Goal: Information Seeking & Learning: Learn about a topic

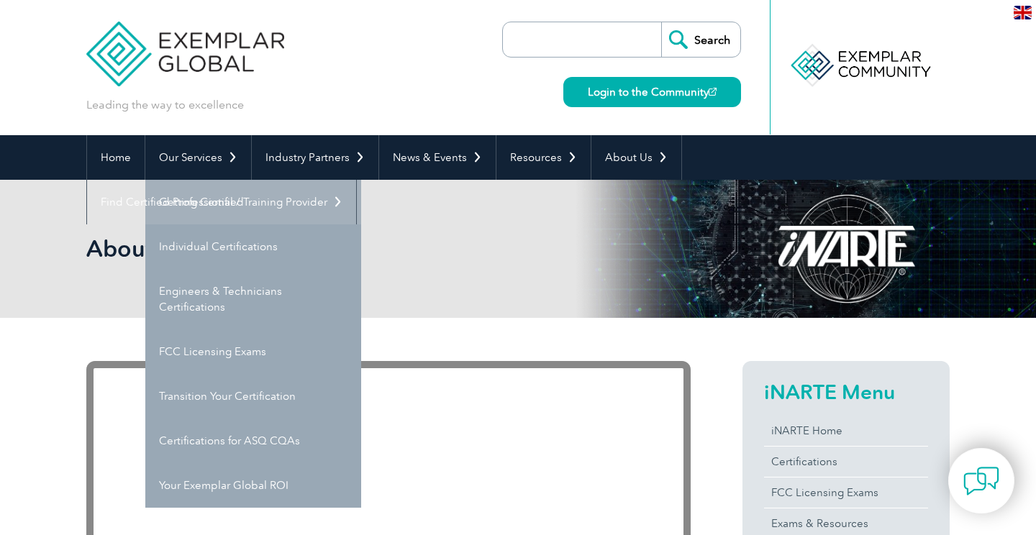
click at [222, 199] on link "Getting Certified" at bounding box center [253, 202] width 216 height 45
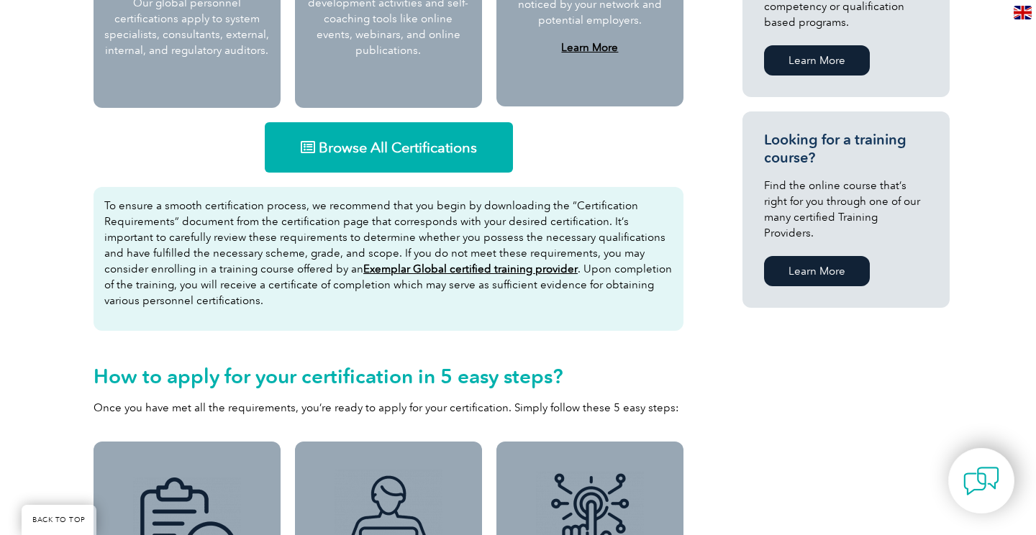
scroll to position [886, 0]
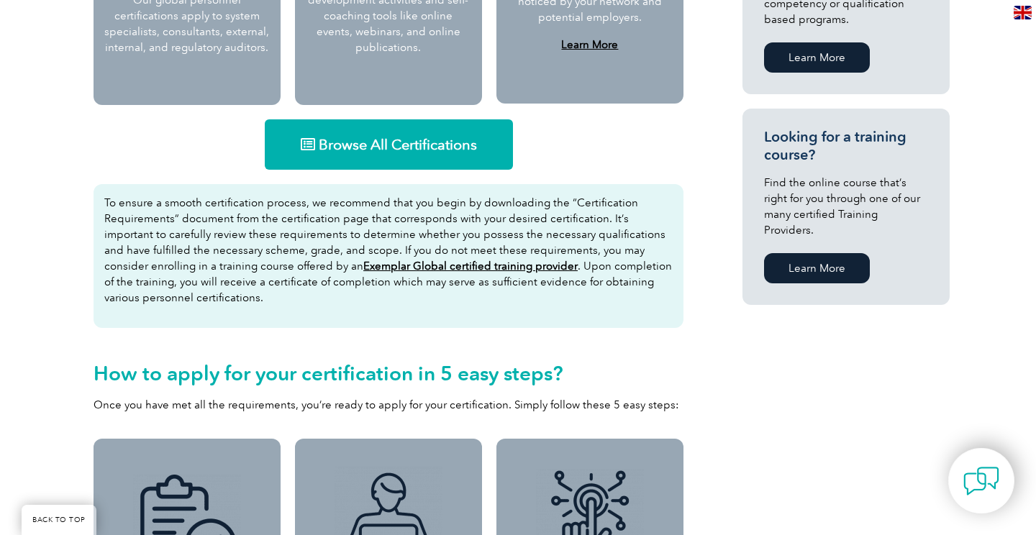
click at [367, 132] on link "Browse All Certifications" at bounding box center [389, 144] width 248 height 50
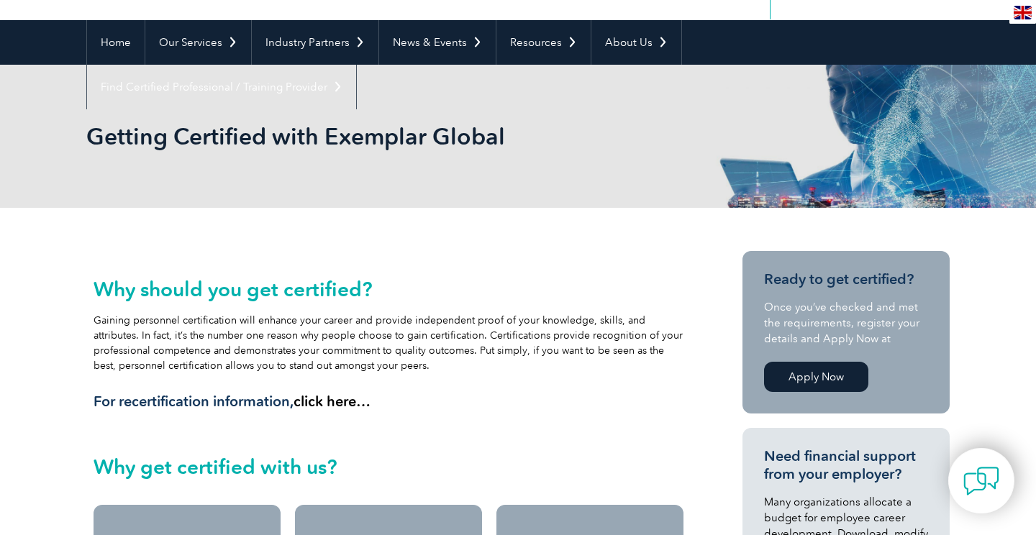
scroll to position [114, 0]
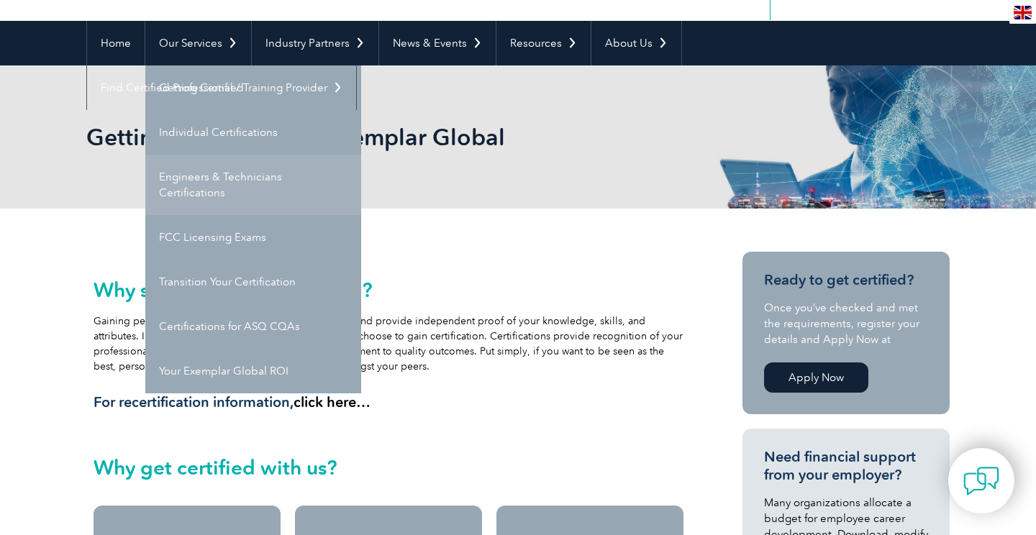
click at [216, 184] on link "Engineers & Technicians Certifications" at bounding box center [253, 185] width 216 height 60
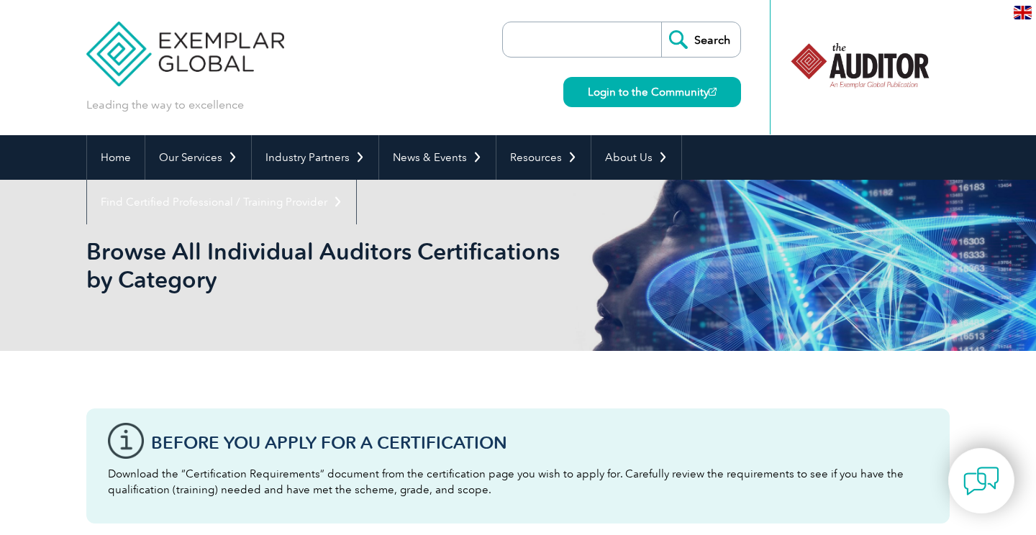
scroll to position [3, 0]
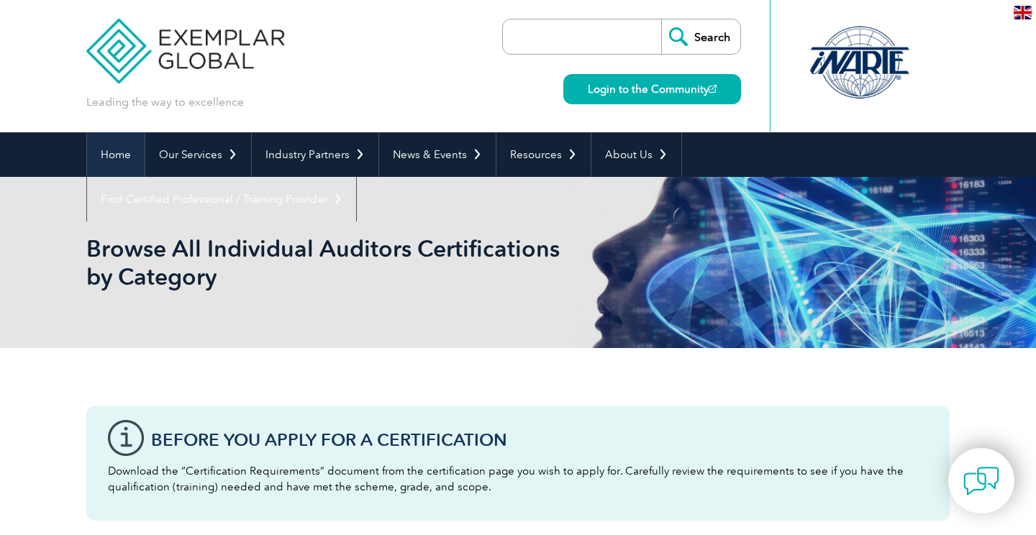
click at [136, 148] on link "Home" at bounding box center [116, 154] width 58 height 45
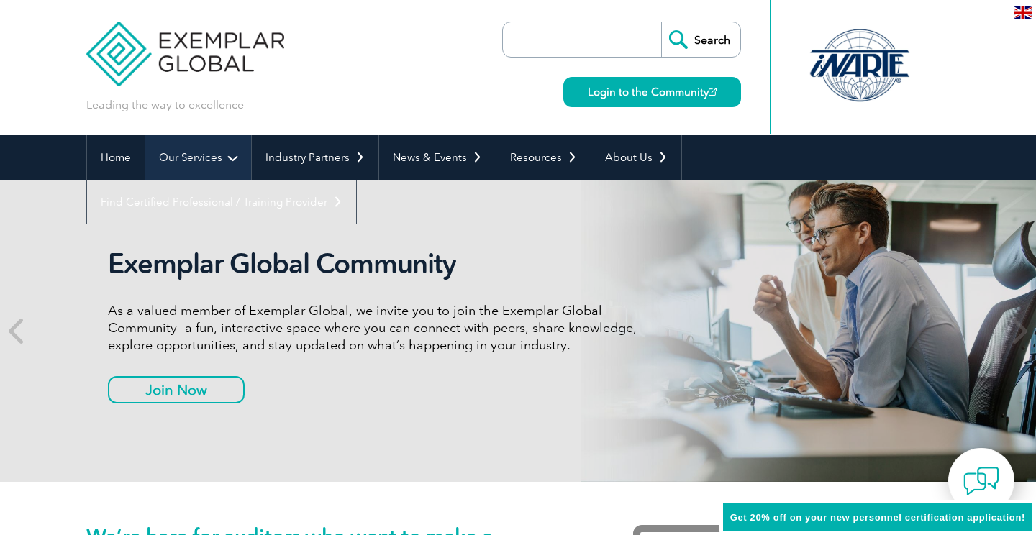
click at [189, 171] on link "Our Services" at bounding box center [198, 157] width 106 height 45
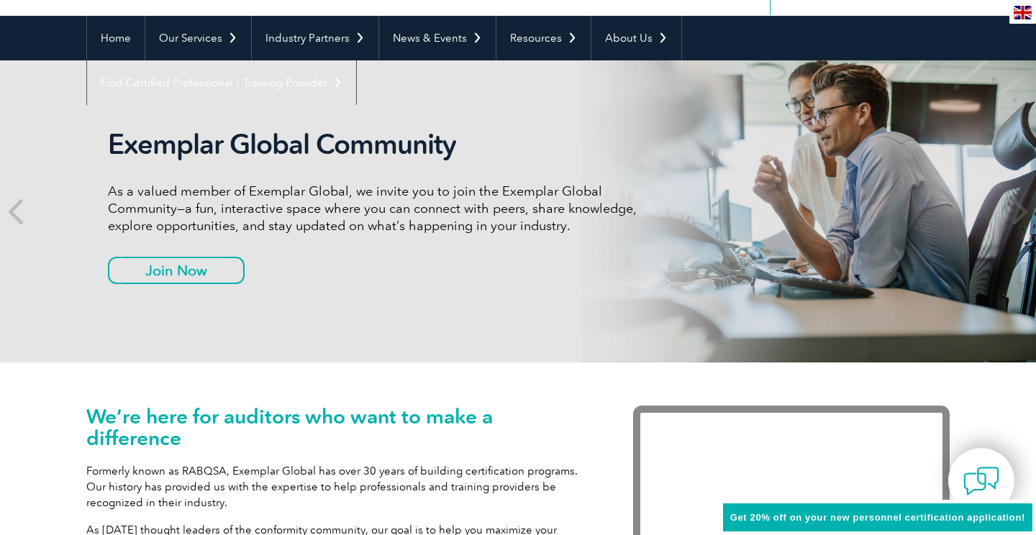
scroll to position [93, 0]
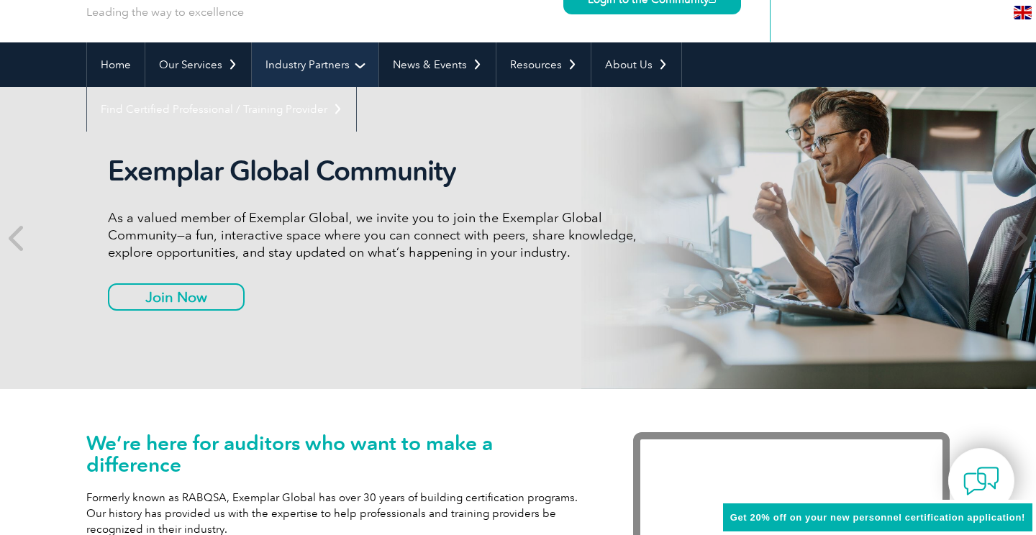
click at [355, 53] on link "Industry Partners" at bounding box center [315, 64] width 127 height 45
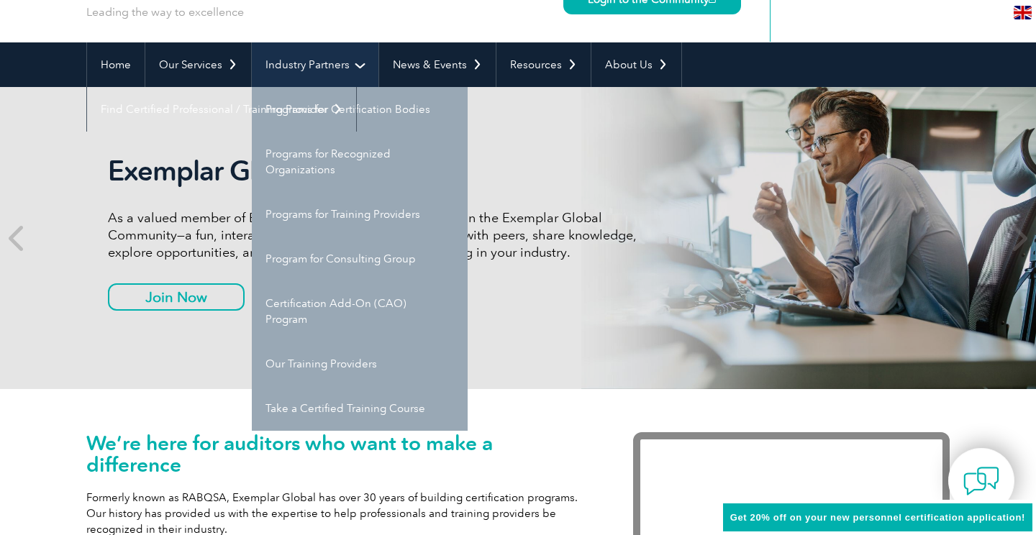
scroll to position [0, 0]
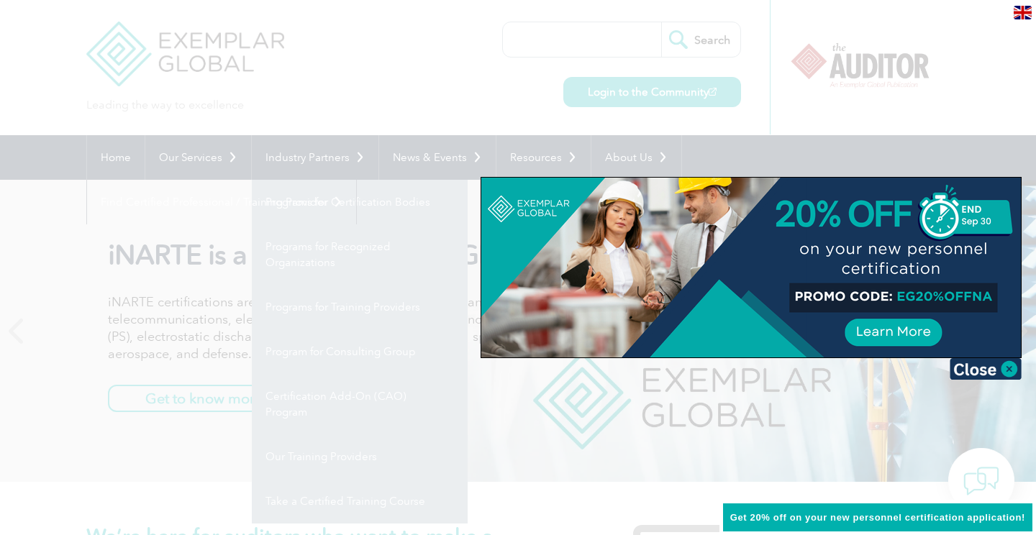
click at [326, 73] on div at bounding box center [518, 267] width 1036 height 535
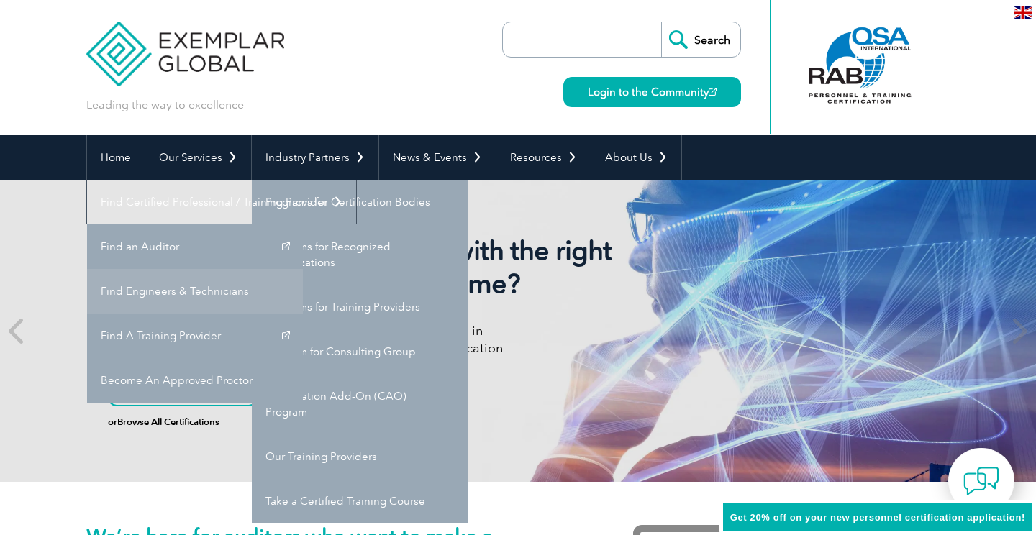
click at [303, 269] on link "Find Engineers & Technicians" at bounding box center [195, 291] width 216 height 45
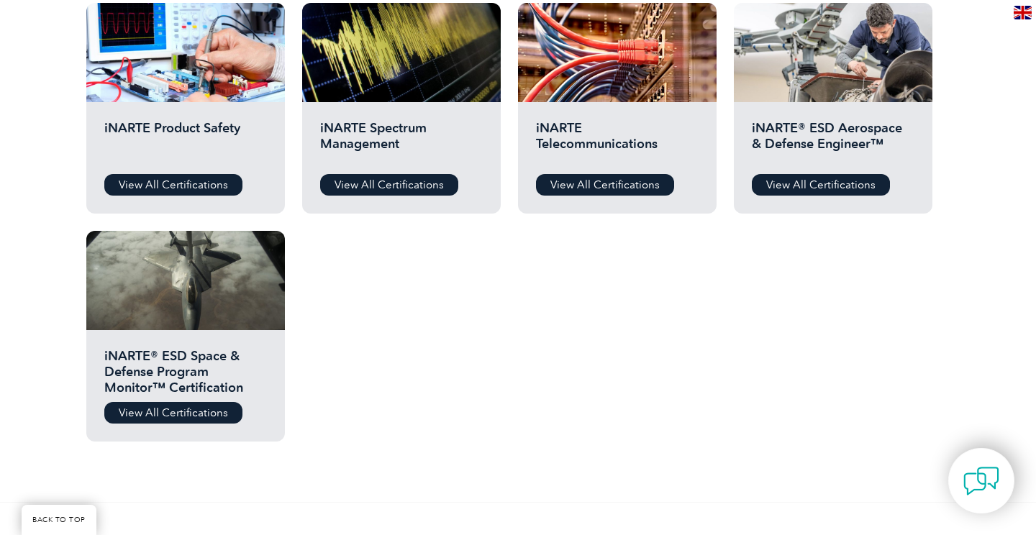
scroll to position [772, 0]
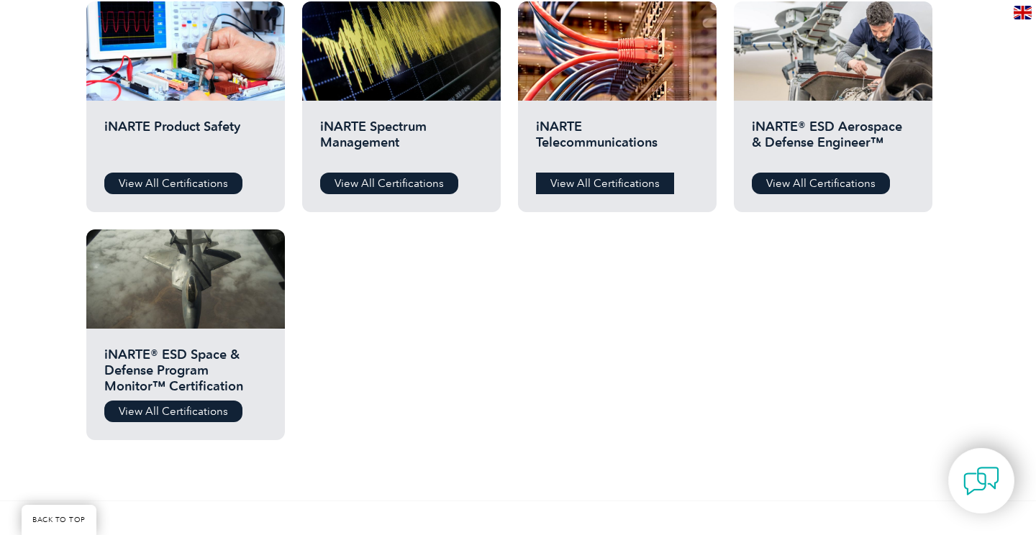
click at [584, 179] on link "View All Certifications" at bounding box center [605, 184] width 138 height 22
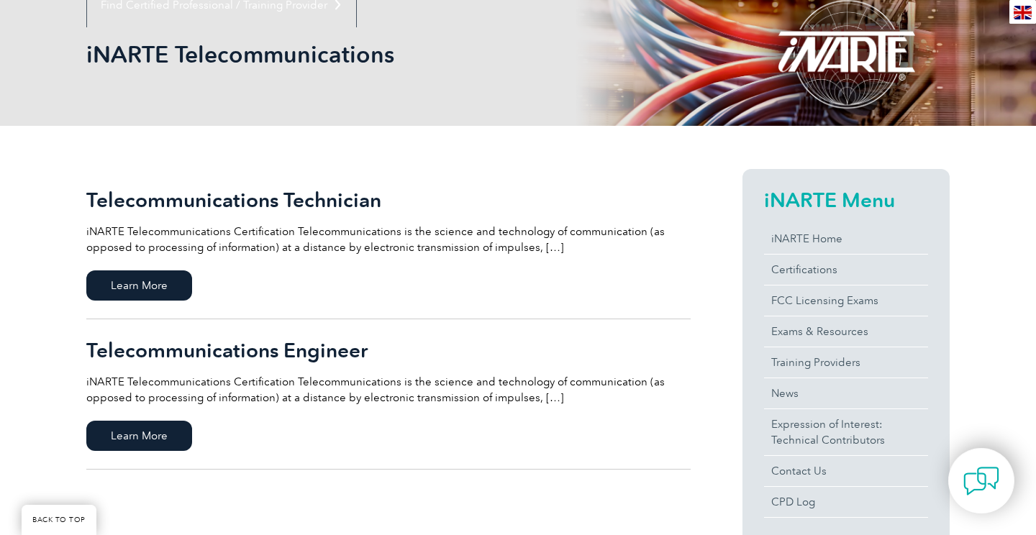
scroll to position [196, 0]
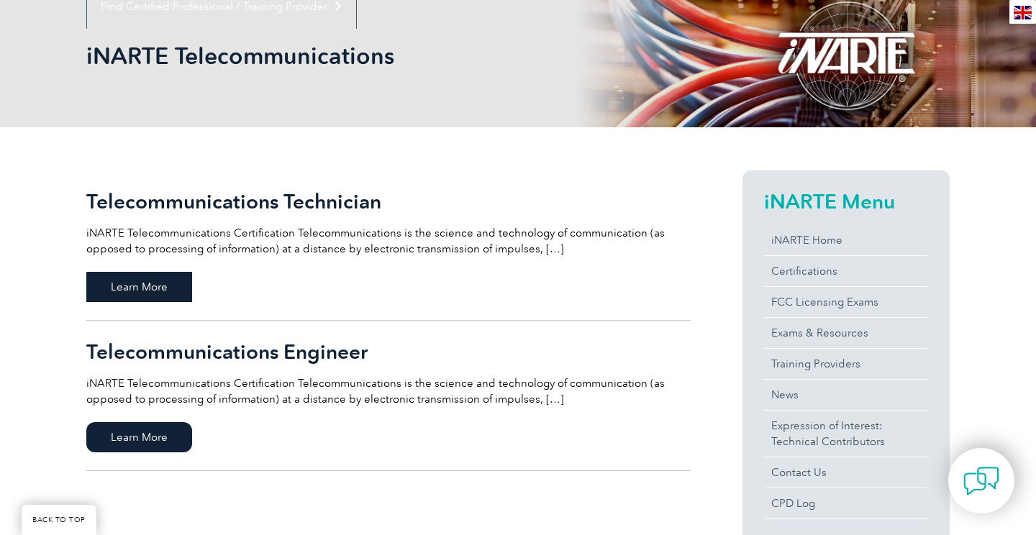
click at [160, 292] on span "Learn More" at bounding box center [139, 287] width 106 height 30
click at [245, 353] on h2 "Telecommunications Engineer" at bounding box center [388, 351] width 604 height 23
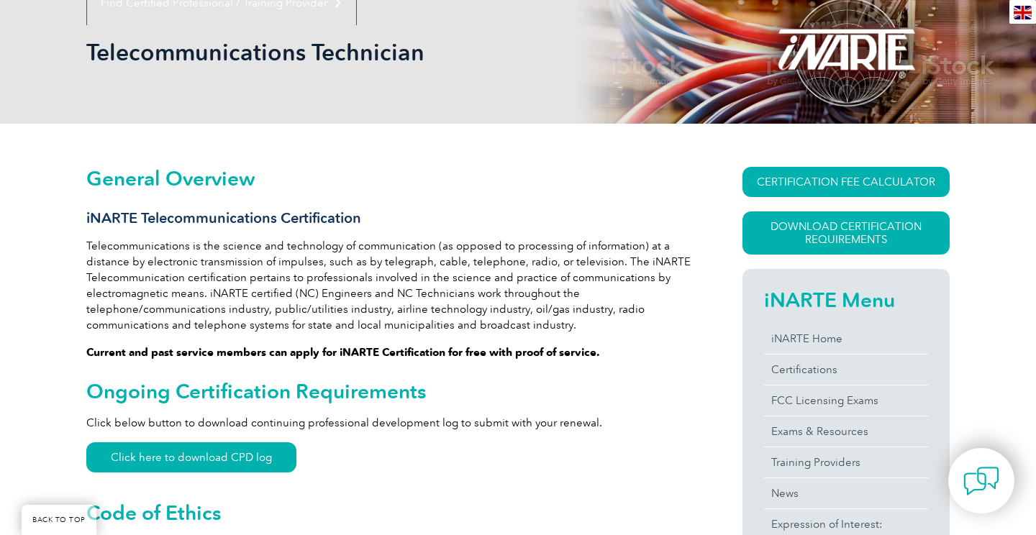
scroll to position [197, 0]
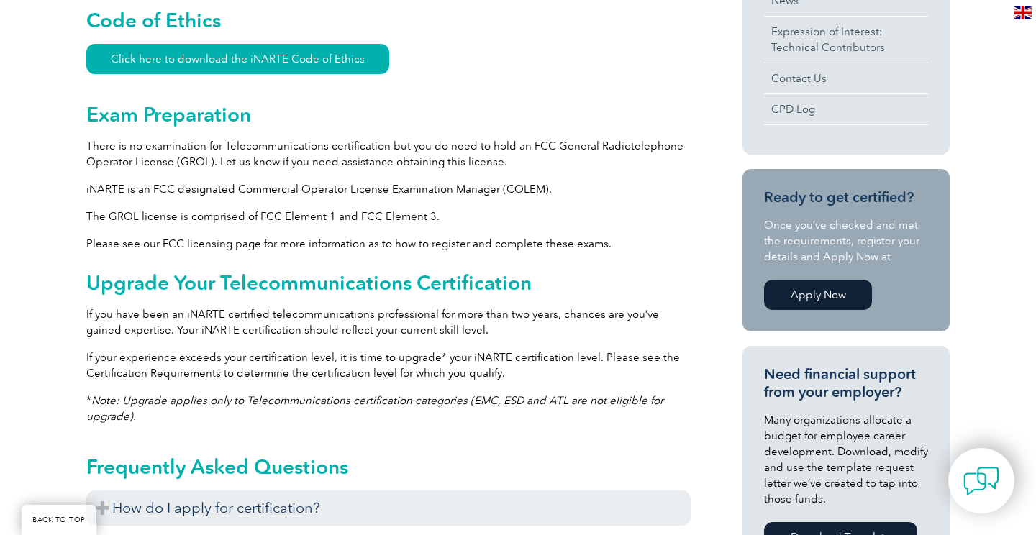
scroll to position [698, 0]
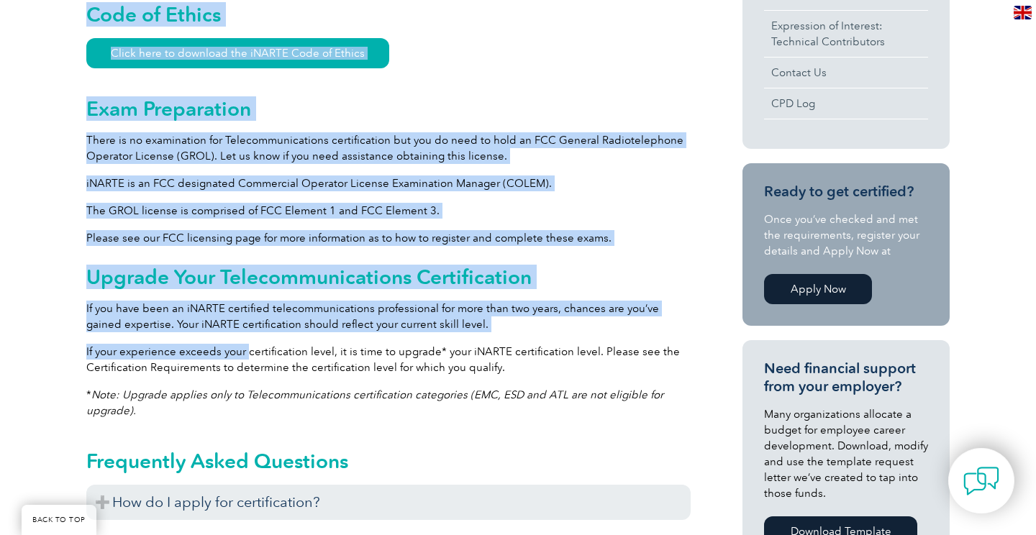
drag, startPoint x: 82, startPoint y: 299, endPoint x: 248, endPoint y: 350, distance: 173.2
click at [248, 350] on div "General Overview iNARTE Telecommunications Certification Telecommunications is …" at bounding box center [518, 328] width 1036 height 1407
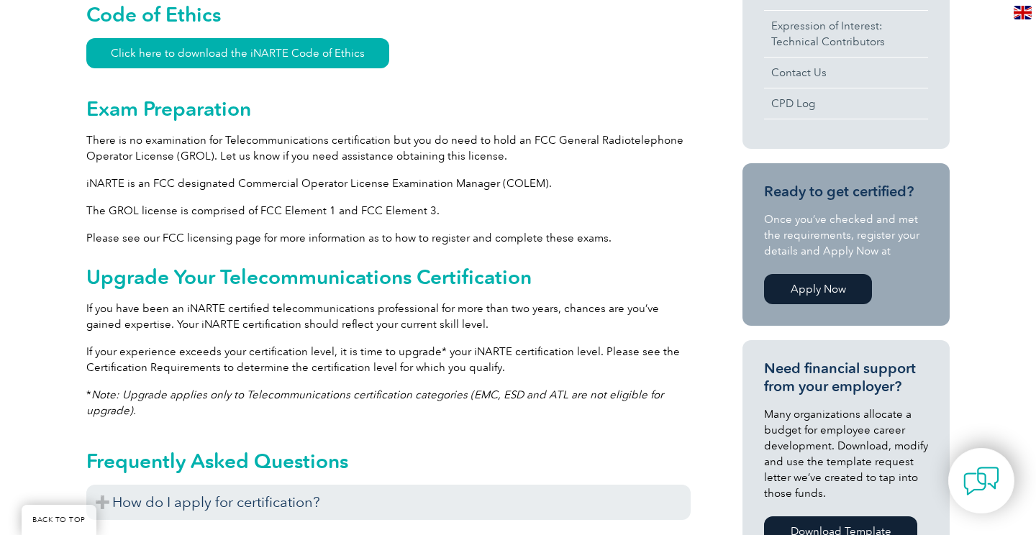
click at [271, 374] on p "If your experience exceeds your certification level, it is time to upgrade* you…" at bounding box center [388, 360] width 604 height 32
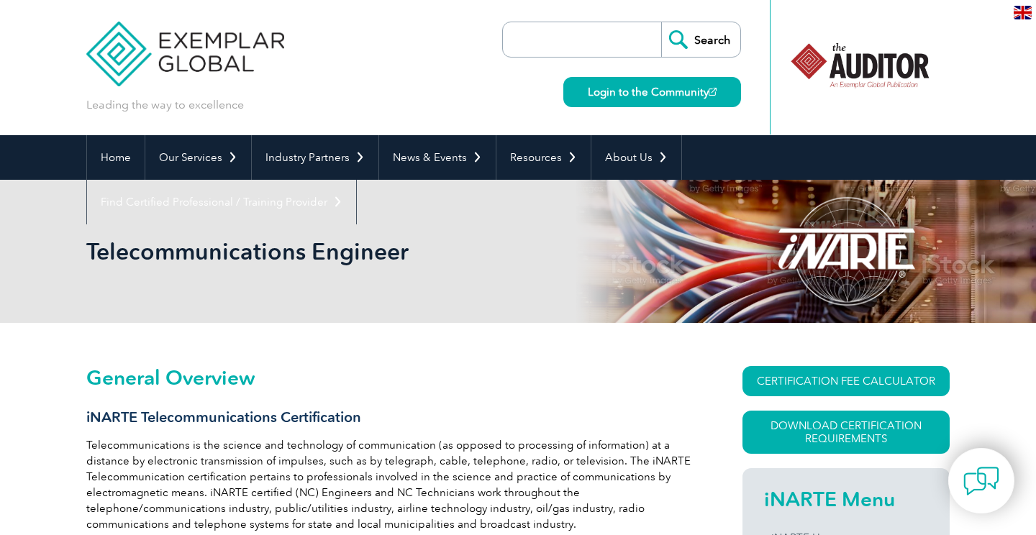
scroll to position [0, 0]
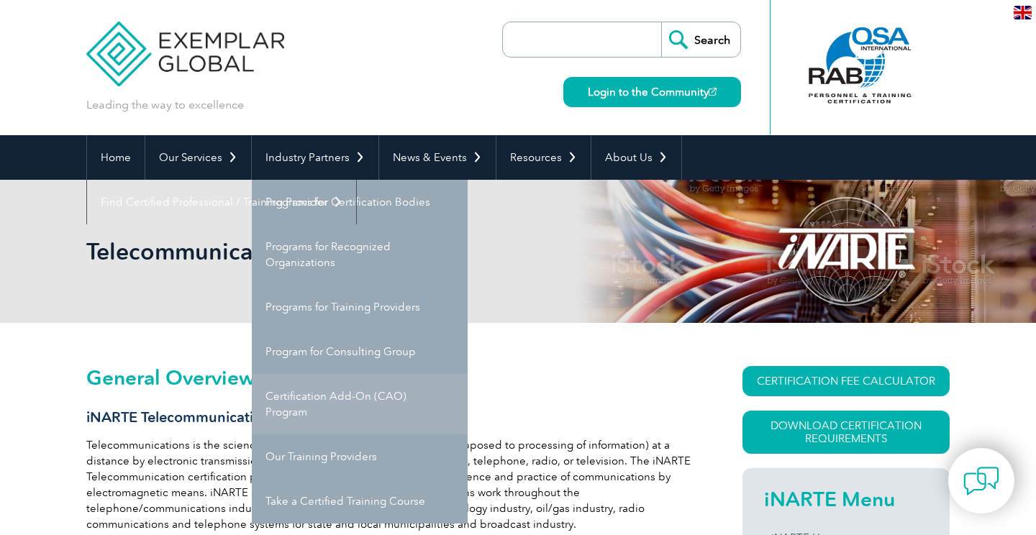
click at [301, 403] on link "Certification Add-On (CAO) Program" at bounding box center [360, 404] width 216 height 60
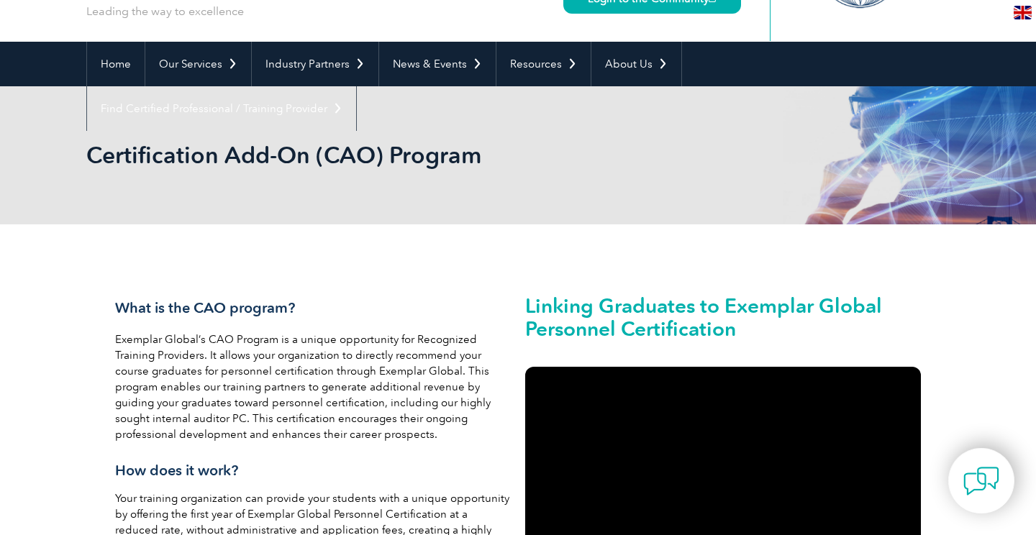
scroll to position [92, 0]
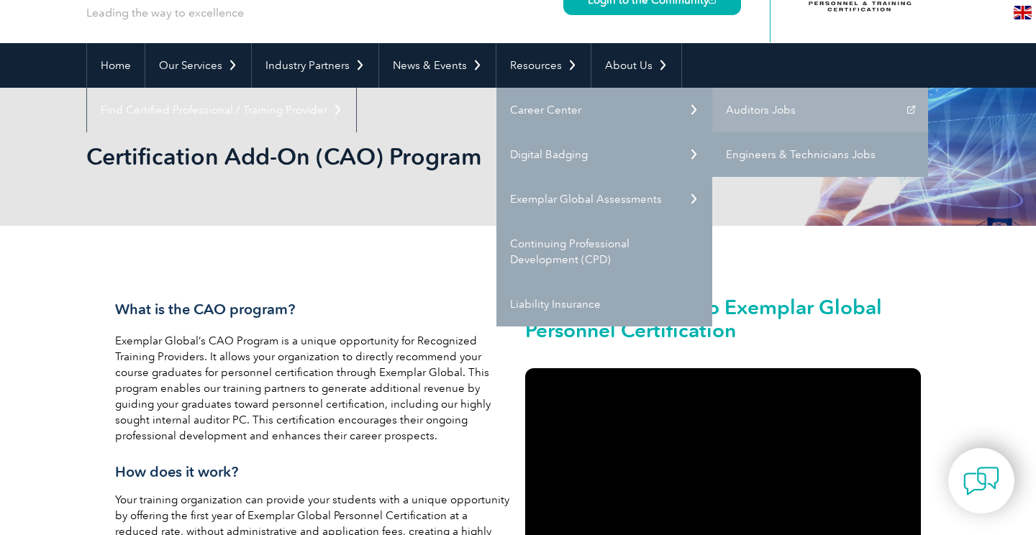
click at [742, 158] on link "Engineers & Technicians Jobs" at bounding box center [820, 154] width 216 height 45
